Goal: Entertainment & Leisure: Consume media (video, audio)

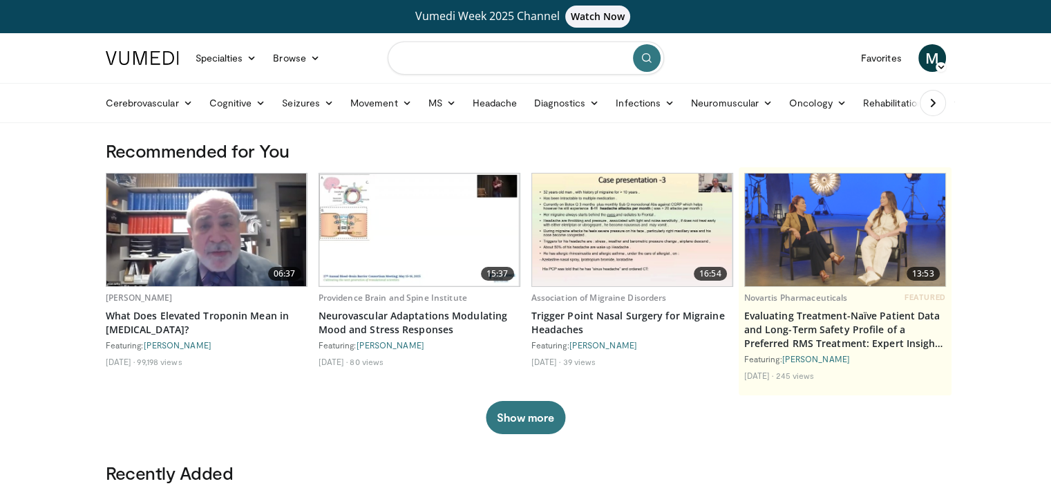
click at [488, 49] on input "Search topics, interventions" at bounding box center [526, 57] width 277 height 33
type input "**********"
click at [644, 64] on button "submit" at bounding box center [647, 58] width 28 height 28
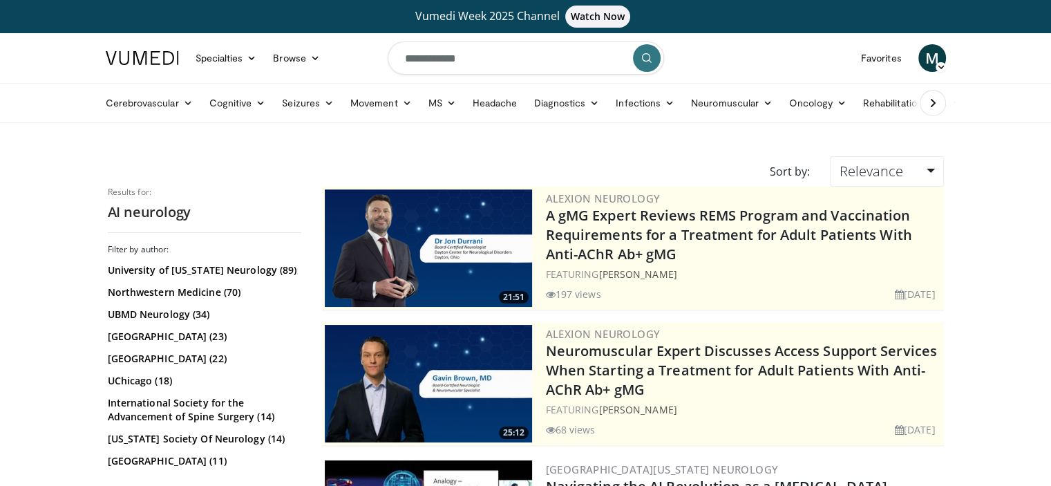
scroll to position [425, 0]
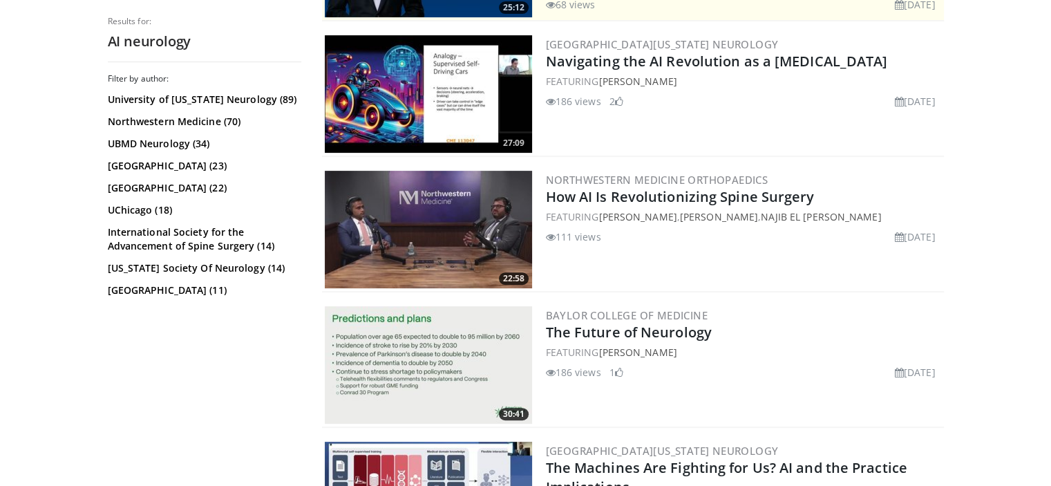
click at [455, 79] on img at bounding box center [428, 94] width 207 height 118
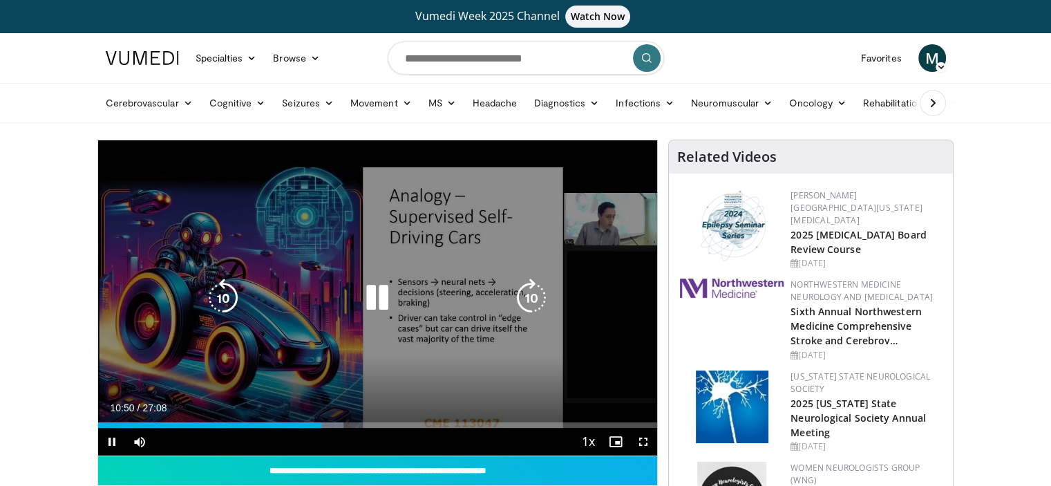
click at [380, 298] on icon "Video Player" at bounding box center [377, 298] width 39 height 39
click at [372, 297] on icon "Video Player" at bounding box center [377, 298] width 39 height 39
click at [382, 304] on icon "Video Player" at bounding box center [377, 298] width 39 height 39
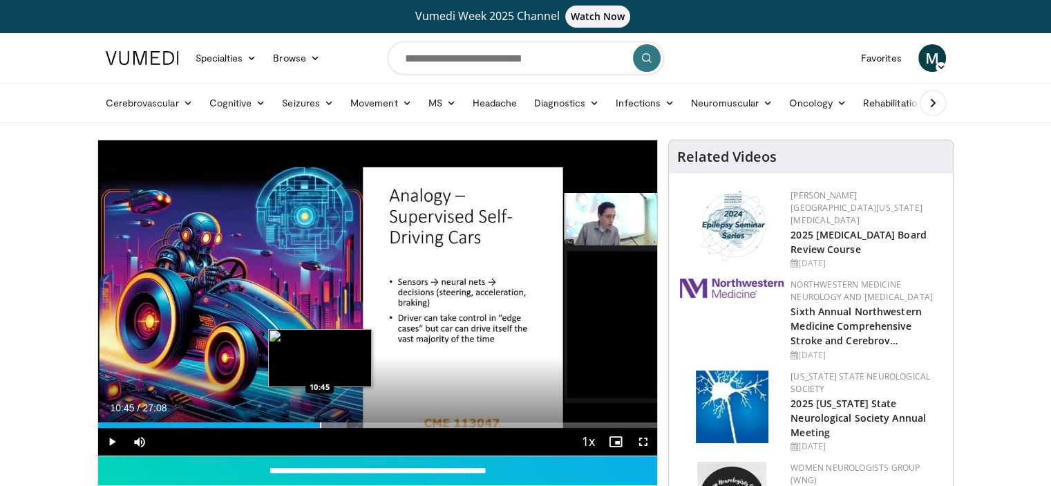
click at [320, 427] on div "Progress Bar" at bounding box center [320, 425] width 1 height 6
click at [319, 426] on div "Progress Bar" at bounding box center [319, 425] width 1 height 6
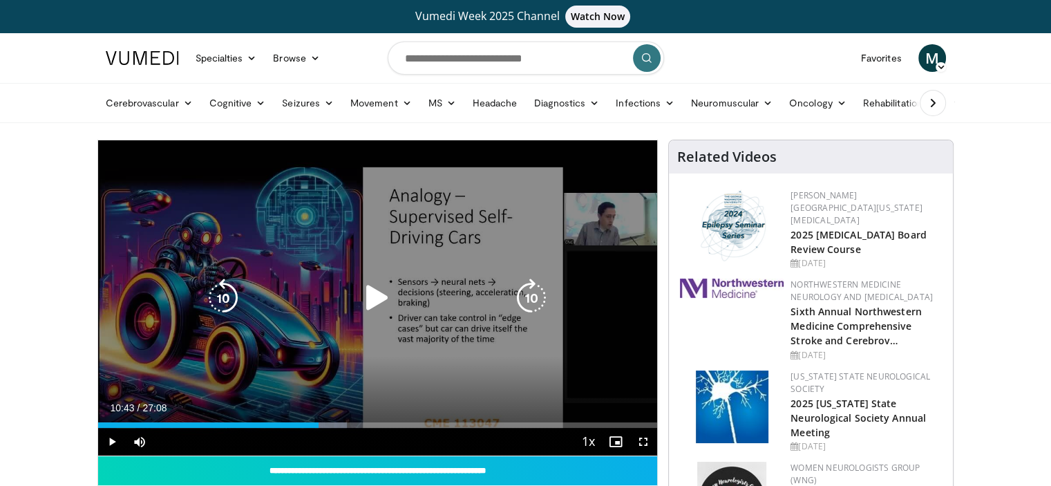
click at [377, 305] on icon "Video Player" at bounding box center [377, 298] width 39 height 39
click at [380, 301] on icon "Video Player" at bounding box center [377, 298] width 39 height 39
click at [373, 303] on icon "Video Player" at bounding box center [377, 298] width 39 height 39
drag, startPoint x: 542, startPoint y: 391, endPoint x: 458, endPoint y: 195, distance: 213.0
click at [472, 196] on div "10 seconds Tap to unmute" at bounding box center [378, 297] width 560 height 315
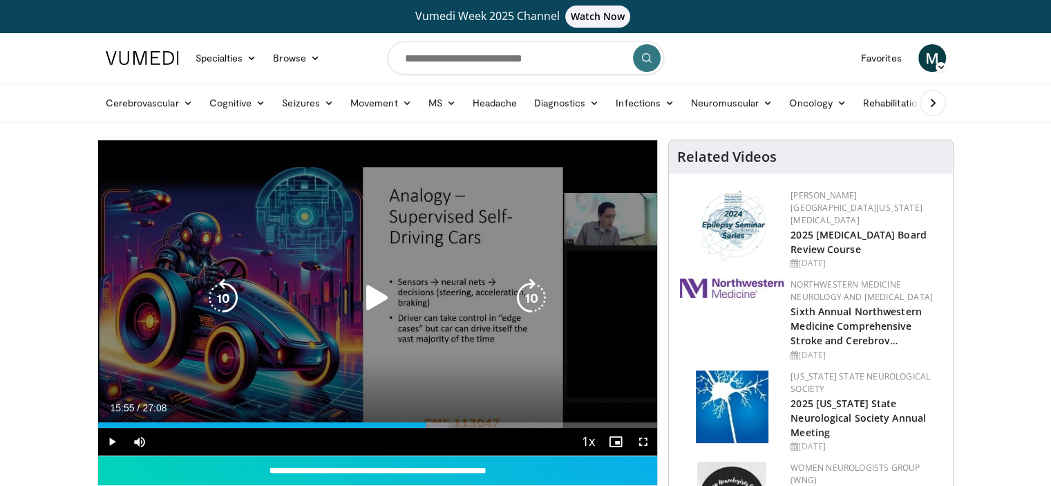
click at [379, 301] on icon "Video Player" at bounding box center [377, 298] width 39 height 39
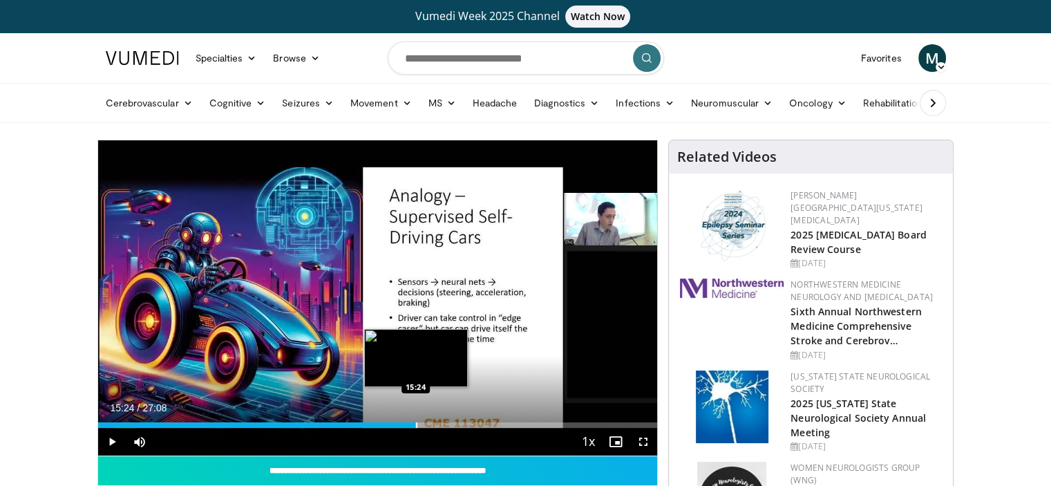
drag, startPoint x: 431, startPoint y: 427, endPoint x: 415, endPoint y: 422, distance: 17.3
click at [416, 422] on div "Progress Bar" at bounding box center [416, 425] width 1 height 6
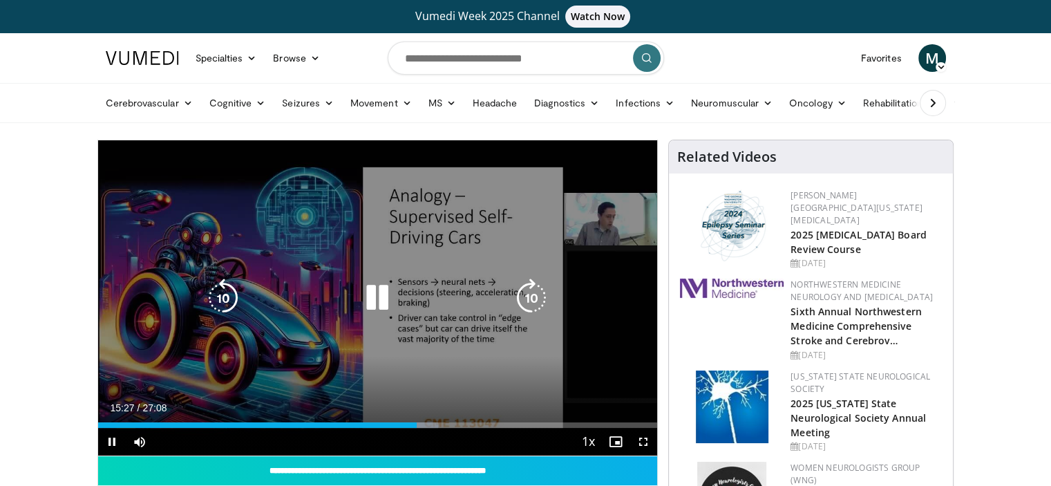
click at [368, 189] on div "10 seconds Tap to unmute" at bounding box center [378, 297] width 560 height 315
click at [376, 305] on icon "Video Player" at bounding box center [377, 298] width 39 height 39
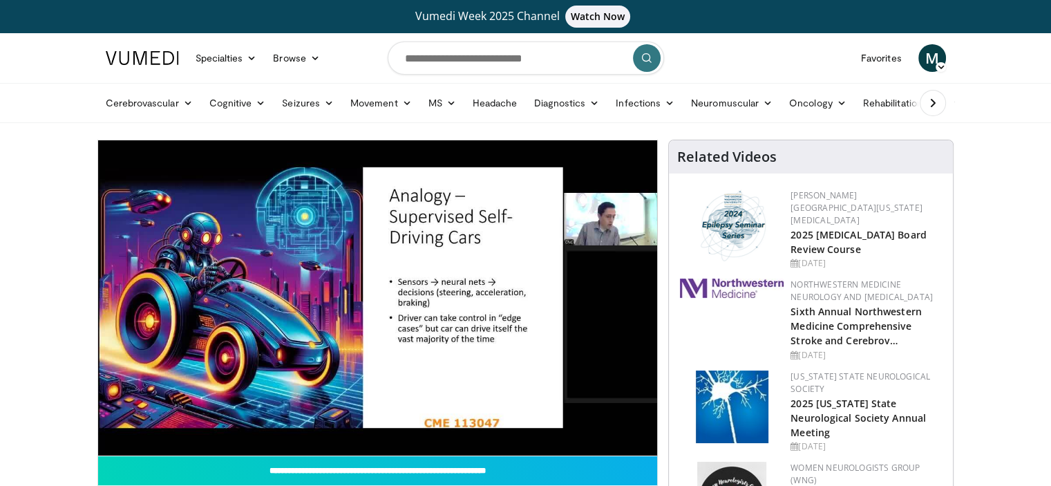
click at [379, 292] on div "10 seconds Tap to unmute" at bounding box center [378, 297] width 560 height 315
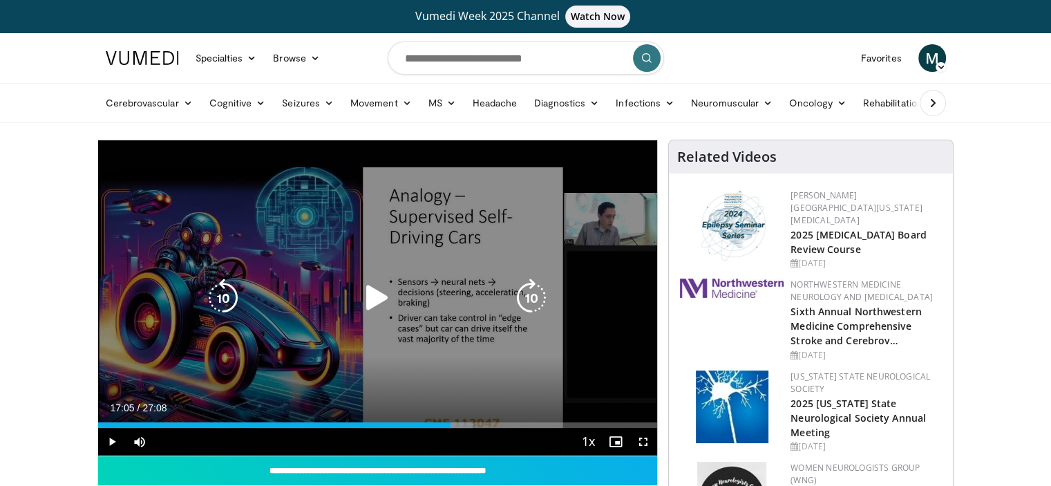
click at [367, 299] on icon "Video Player" at bounding box center [377, 298] width 39 height 39
click at [376, 298] on icon "Video Player" at bounding box center [377, 298] width 39 height 39
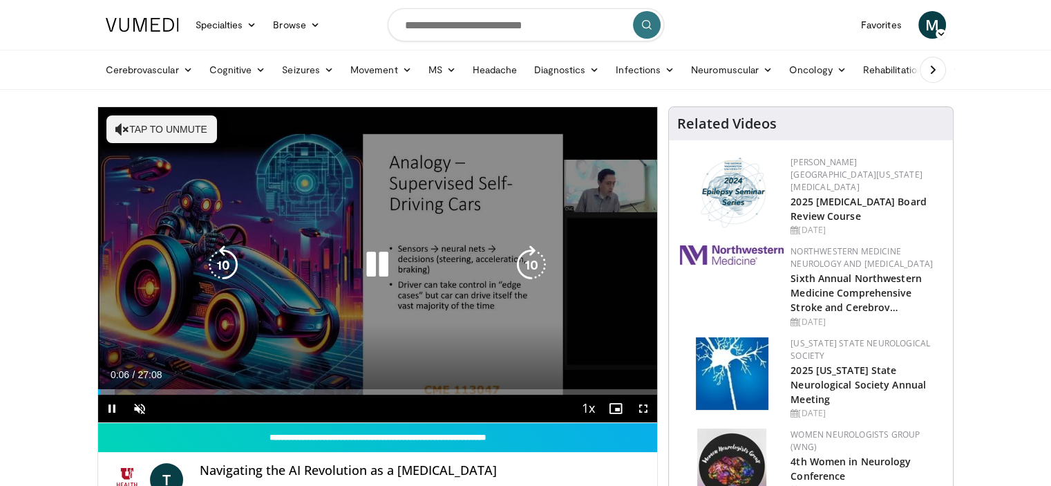
click at [382, 262] on icon "Video Player" at bounding box center [377, 264] width 39 height 39
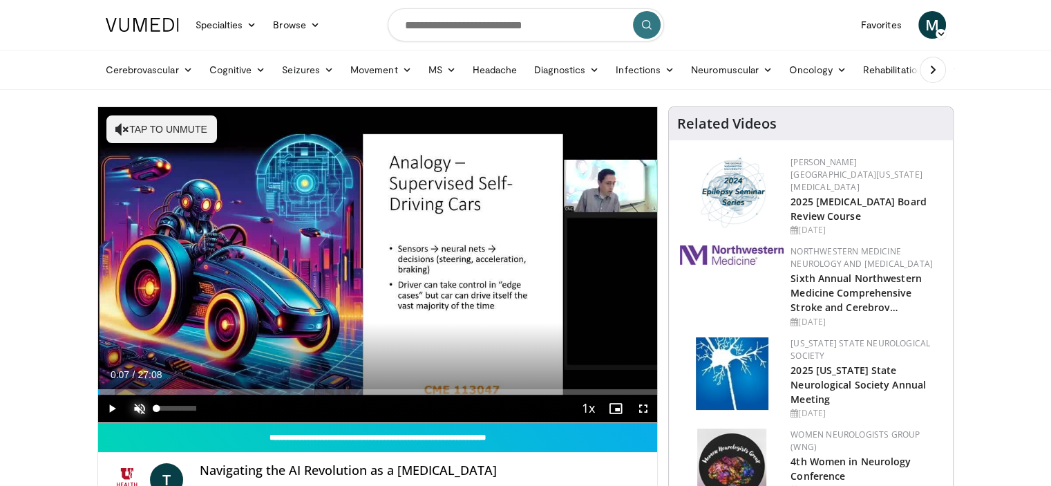
click at [142, 406] on span "Video Player" at bounding box center [140, 409] width 28 height 28
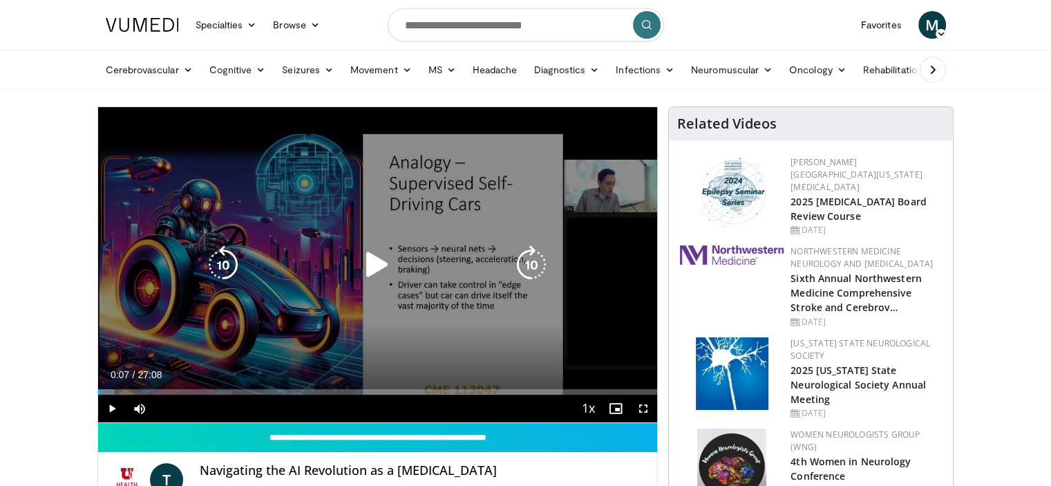
click at [374, 265] on icon "Video Player" at bounding box center [377, 264] width 39 height 39
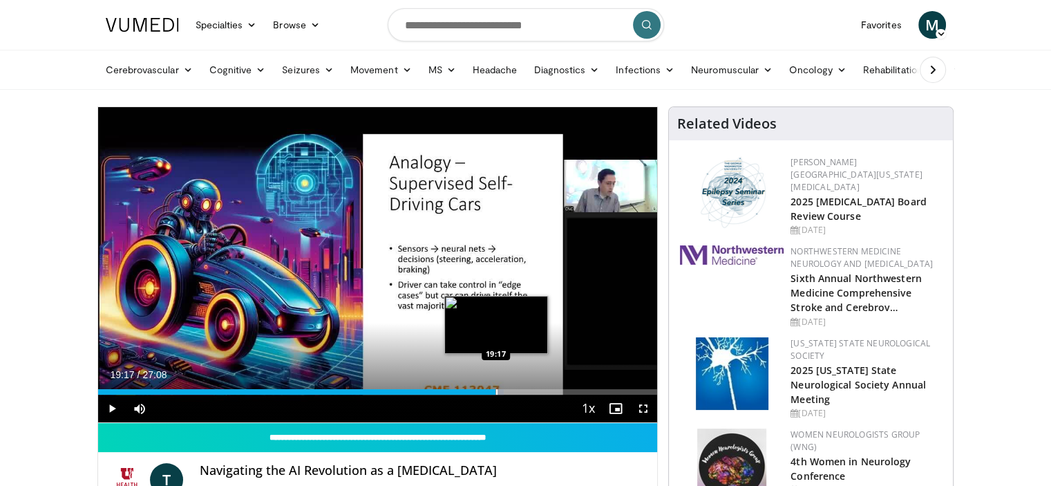
drag, startPoint x: 113, startPoint y: 392, endPoint x: 495, endPoint y: 390, distance: 381.6
click at [496, 390] on div "Progress Bar" at bounding box center [496, 392] width 1 height 6
drag, startPoint x: 496, startPoint y: 388, endPoint x: 525, endPoint y: 390, distance: 29.8
click at [525, 390] on div "Progress Bar" at bounding box center [525, 392] width 1 height 6
